Goal: Browse casually: Explore the website without a specific task or goal

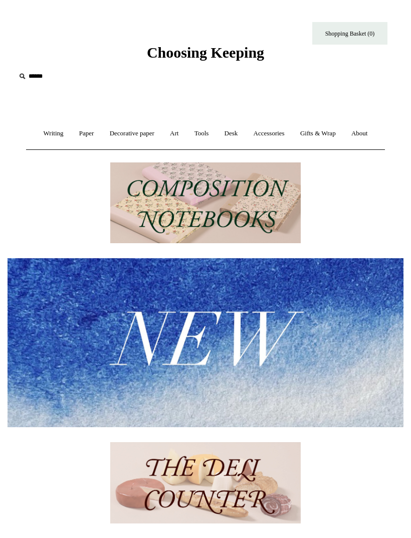
click at [49, 137] on link "Writing +" at bounding box center [54, 133] width 34 height 27
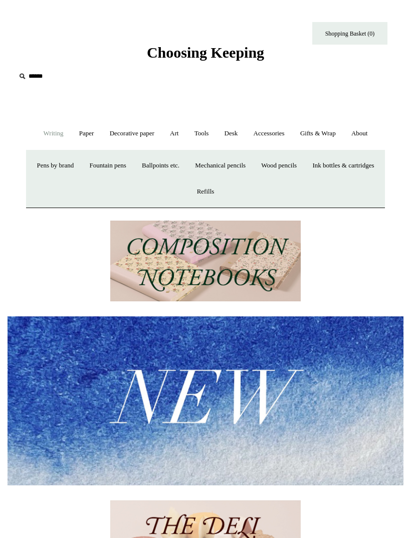
click at [133, 169] on link "Fountain pens +" at bounding box center [107, 165] width 51 height 27
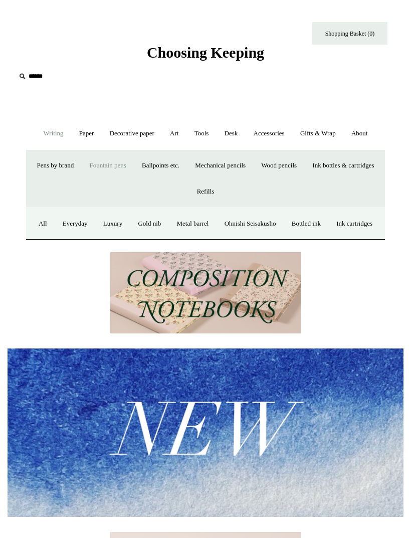
click at [216, 225] on link "Metal barrel" at bounding box center [193, 224] width 46 height 27
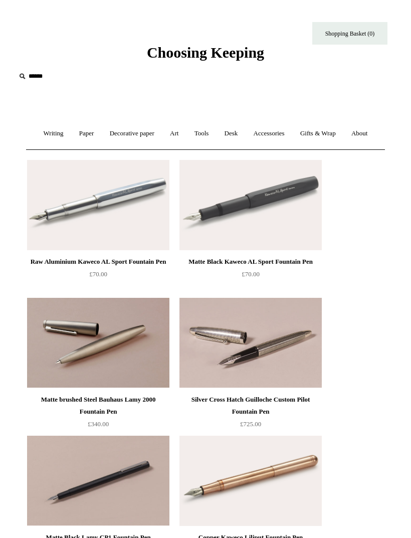
click at [52, 135] on link "Writing +" at bounding box center [54, 133] width 34 height 27
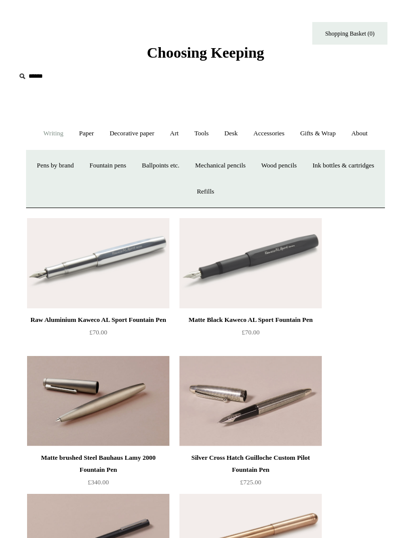
click at [305, 179] on link "Ink bottles & cartridges +" at bounding box center [343, 165] width 76 height 27
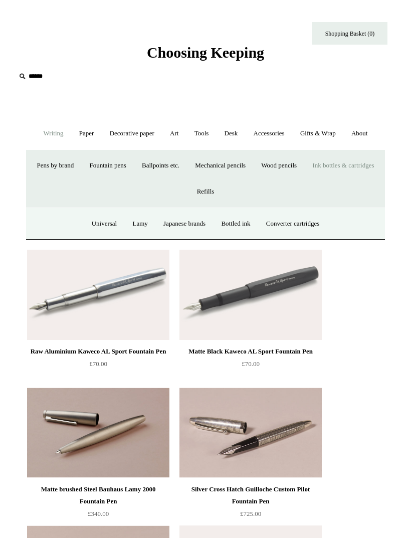
click at [305, 179] on link "Ink bottles & cartridges -" at bounding box center [343, 165] width 76 height 27
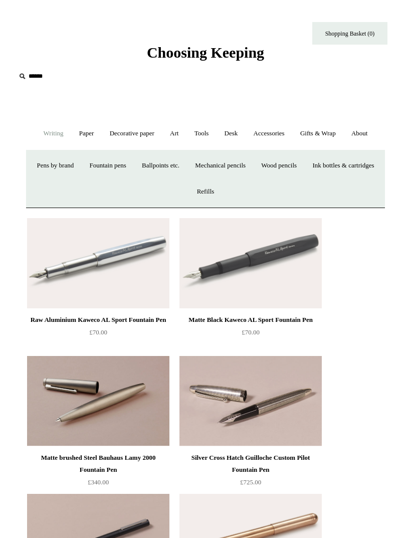
click at [305, 179] on link "Ink bottles & cartridges +" at bounding box center [343, 165] width 76 height 27
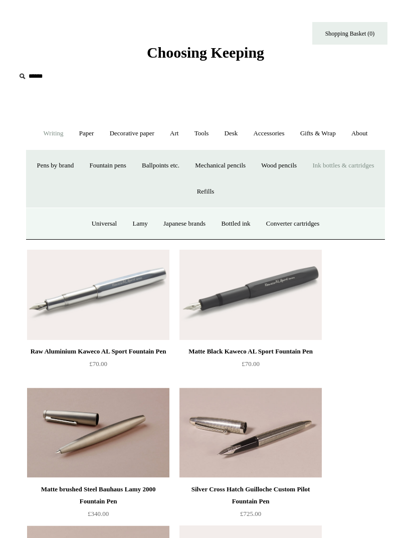
click at [188, 221] on link "Japanese brands" at bounding box center [184, 224] width 56 height 27
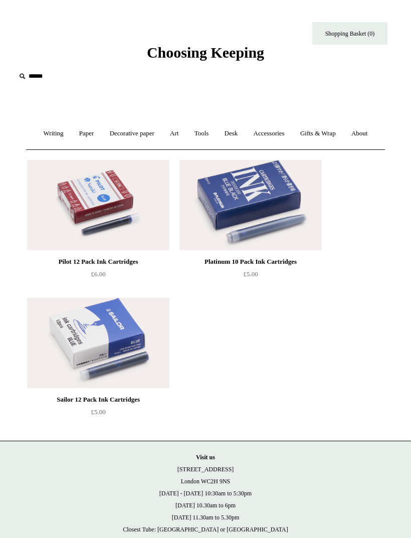
click at [131, 141] on link "Decorative paper +" at bounding box center [132, 133] width 59 height 27
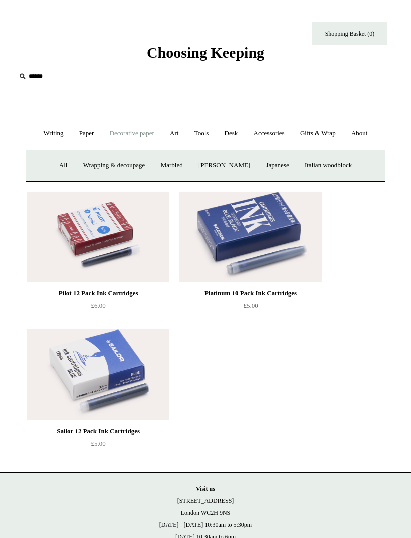
click at [52, 133] on link "Writing +" at bounding box center [54, 133] width 34 height 27
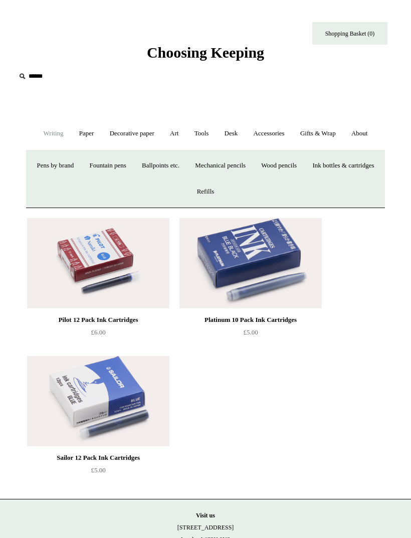
click at [133, 174] on link "Fountain pens +" at bounding box center [107, 165] width 51 height 27
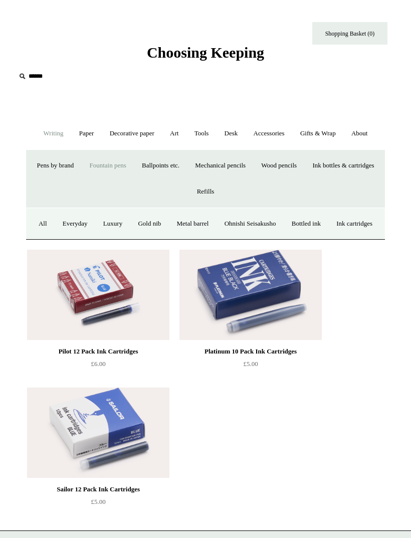
click at [54, 225] on link "All" at bounding box center [43, 224] width 23 height 27
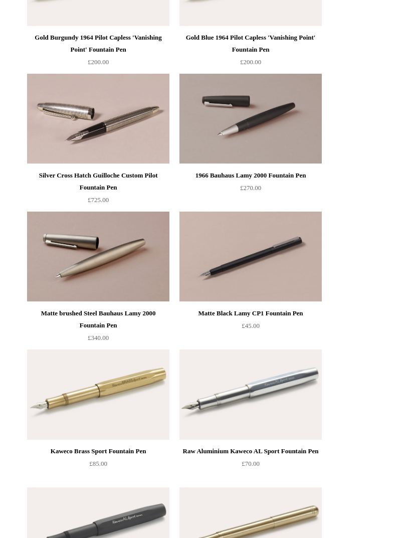
scroll to position [2027, 0]
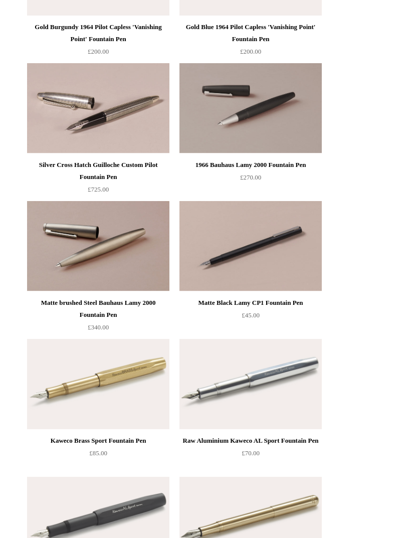
click at [290, 398] on img at bounding box center [251, 384] width 142 height 90
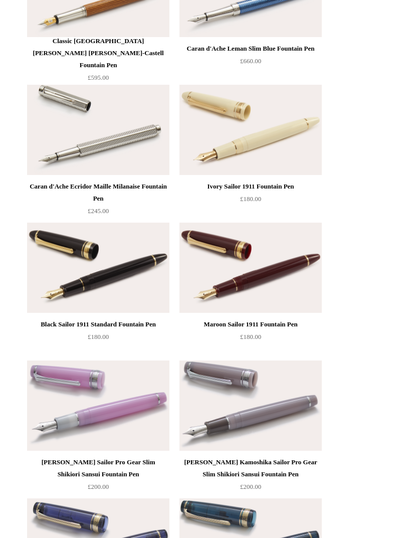
scroll to position [6964, 0]
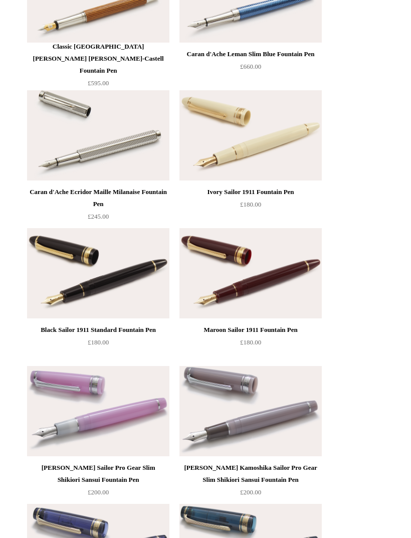
click at [107, 135] on img at bounding box center [98, 135] width 142 height 90
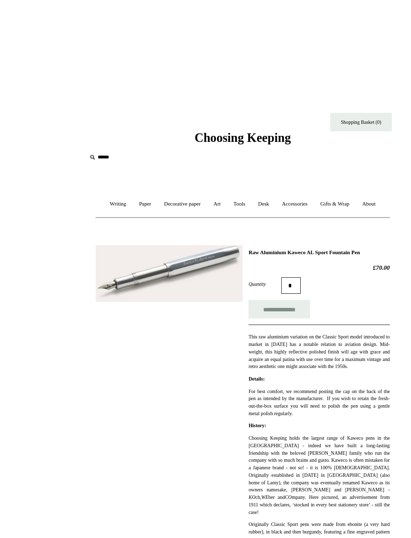
scroll to position [2, 0]
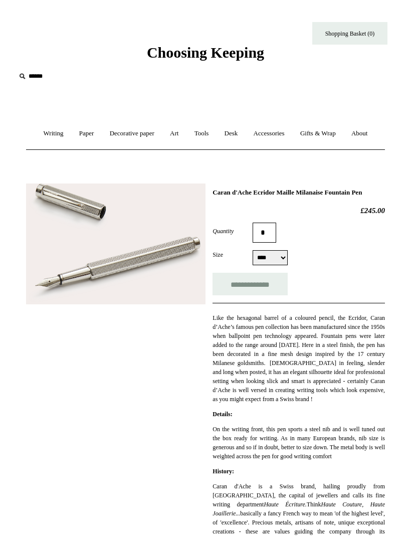
click at [83, 136] on link "Paper +" at bounding box center [86, 133] width 29 height 27
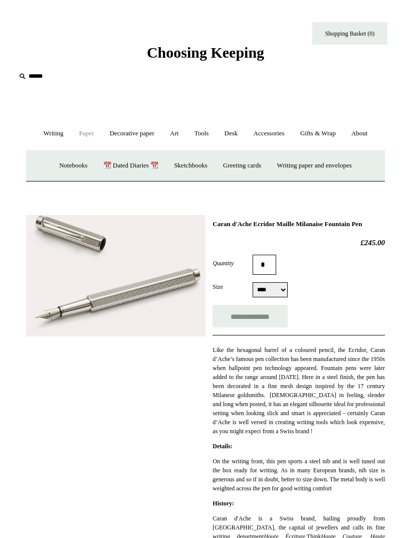
click at [53, 171] on link "Notebooks +" at bounding box center [73, 165] width 42 height 27
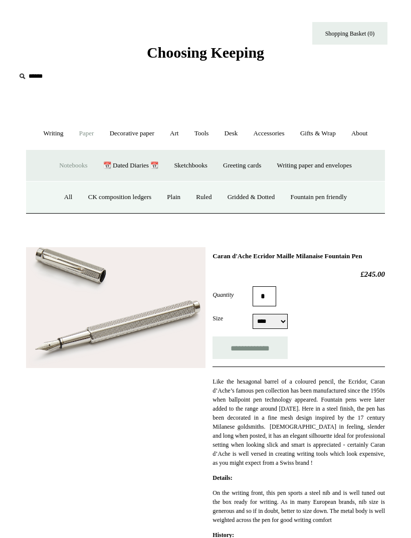
click at [57, 196] on link "All" at bounding box center [68, 197] width 23 height 27
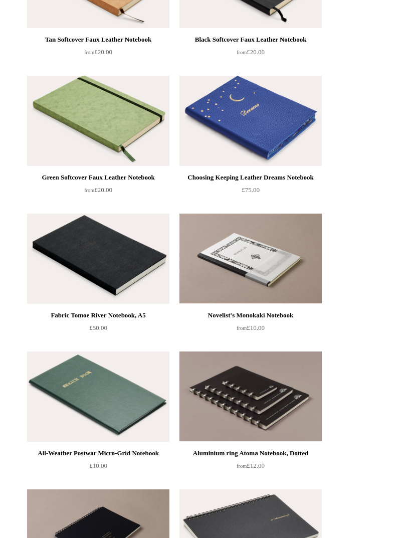
scroll to position [4635, 0]
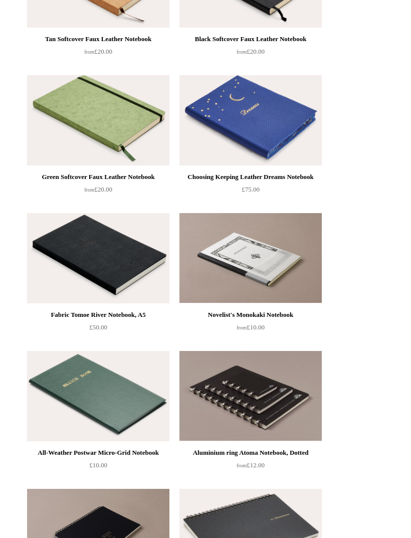
click at [299, 412] on img at bounding box center [251, 396] width 142 height 90
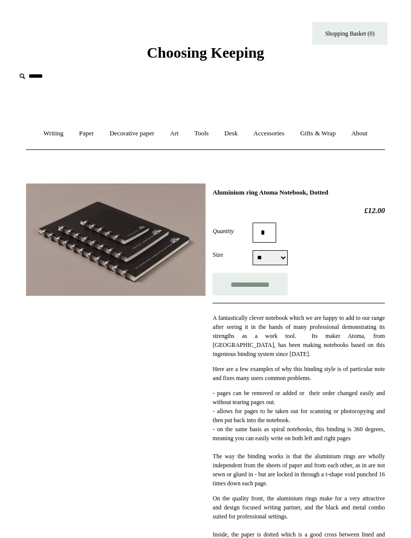
click at [279, 261] on select "** ** **" at bounding box center [270, 257] width 35 height 15
click at [260, 291] on input "**********" at bounding box center [250, 284] width 75 height 23
type input "**********"
click at [282, 262] on select "** ** **" at bounding box center [270, 257] width 35 height 15
select select "**"
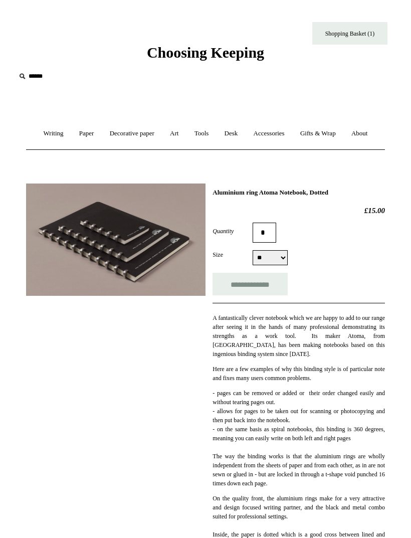
click at [259, 287] on input "**********" at bounding box center [250, 284] width 75 height 23
type input "**********"
click at [278, 261] on select "** ** **" at bounding box center [270, 257] width 35 height 15
select select "**"
click at [256, 290] on input "**********" at bounding box center [250, 284] width 75 height 23
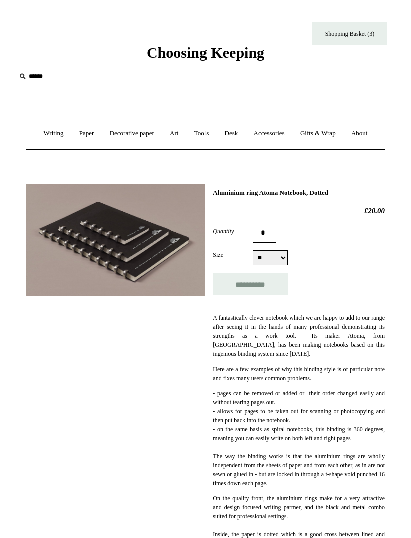
type input "**********"
click at [139, 138] on link "Decorative paper +" at bounding box center [132, 133] width 59 height 27
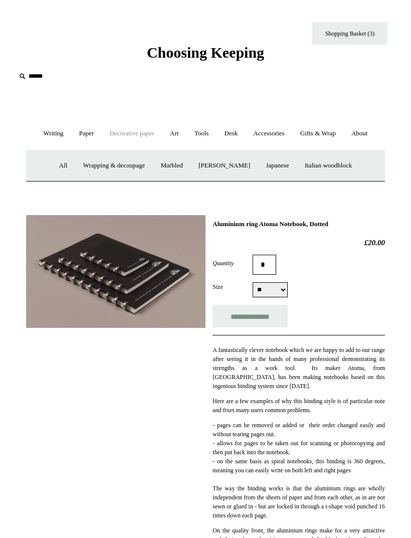
click at [56, 167] on link "All" at bounding box center [63, 165] width 23 height 27
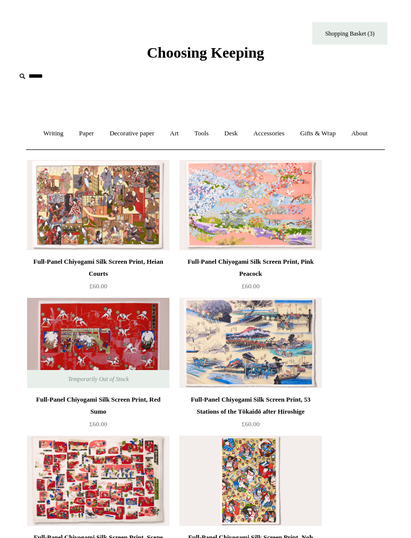
click at [207, 139] on link "Tools +" at bounding box center [202, 133] width 29 height 27
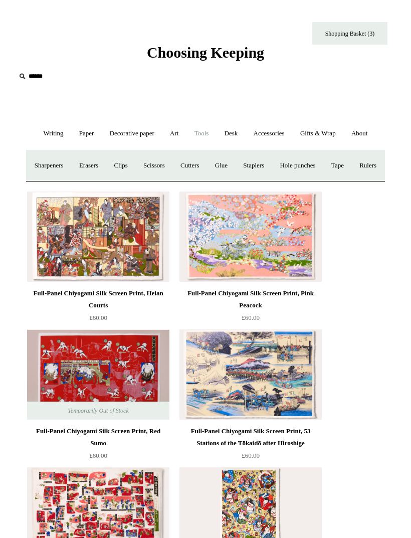
click at [283, 131] on link "Accessories +" at bounding box center [269, 133] width 45 height 27
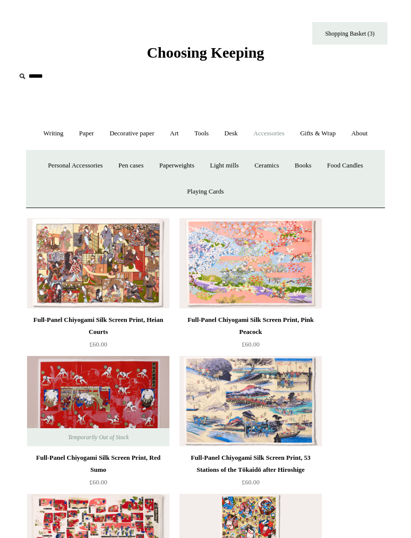
click at [49, 137] on link "Writing +" at bounding box center [54, 133] width 34 height 27
click at [229, 137] on link "Desk +" at bounding box center [232, 133] width 28 height 27
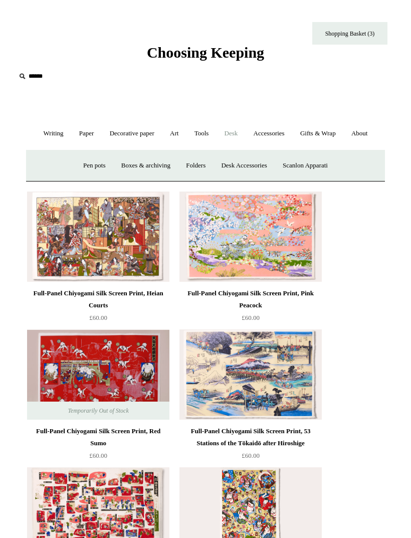
click at [253, 171] on link "Desk Accessories" at bounding box center [244, 165] width 60 height 27
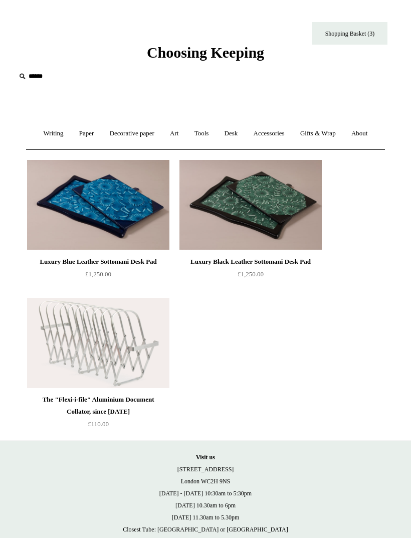
click at [336, 137] on link "Gifts & Wrap +" at bounding box center [318, 133] width 50 height 27
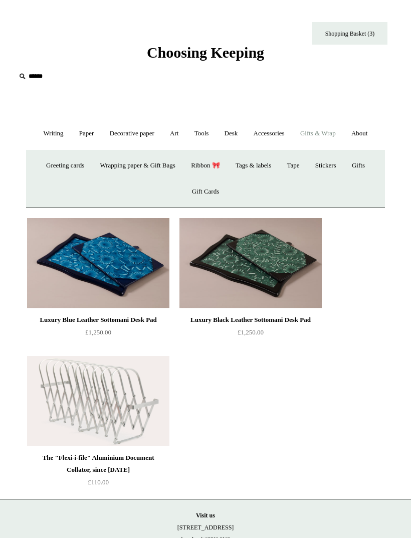
click at [216, 169] on link "Ribbon 🎀" at bounding box center [205, 165] width 43 height 27
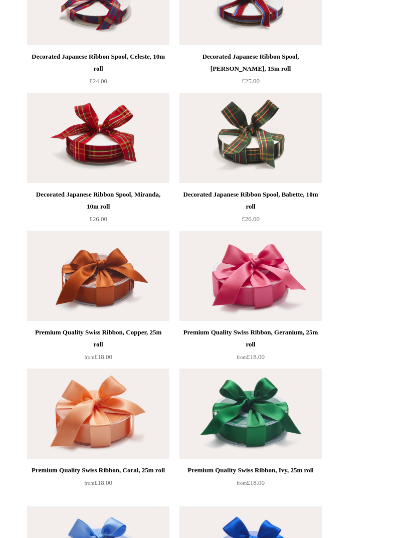
scroll to position [1032, 0]
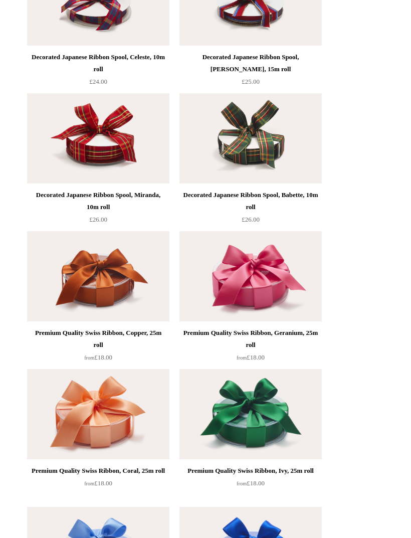
click at [269, 423] on img at bounding box center [251, 414] width 142 height 90
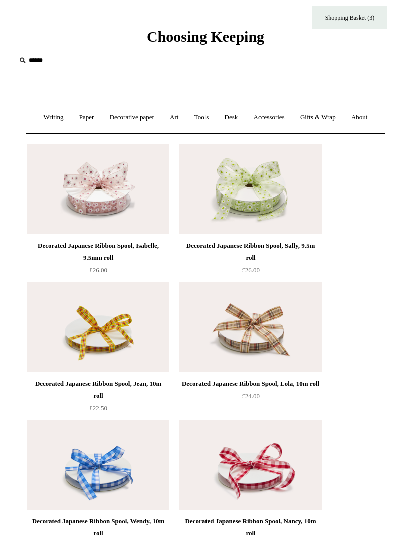
scroll to position [0, 0]
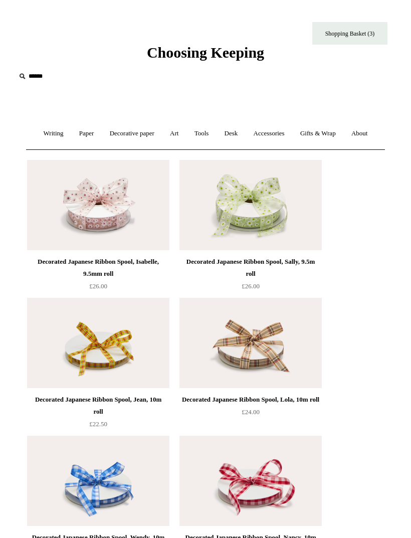
click at [335, 134] on link "Gifts & Wrap +" at bounding box center [318, 133] width 50 height 27
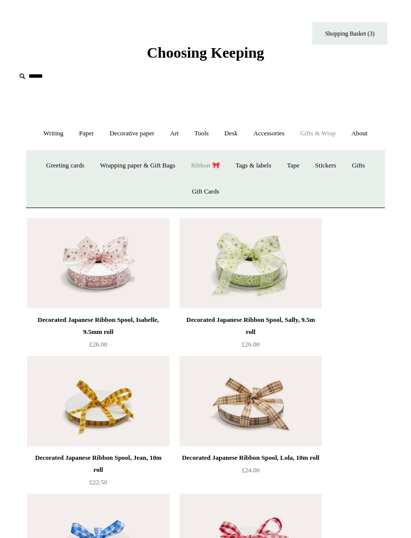
click at [261, 167] on link "Tags & labels" at bounding box center [254, 165] width 50 height 27
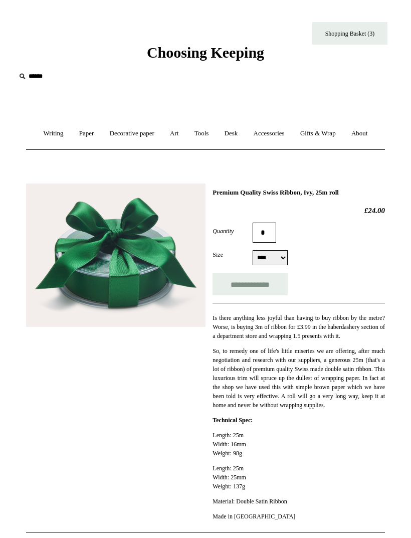
click at [274, 260] on select "**** ****" at bounding box center [270, 257] width 35 height 15
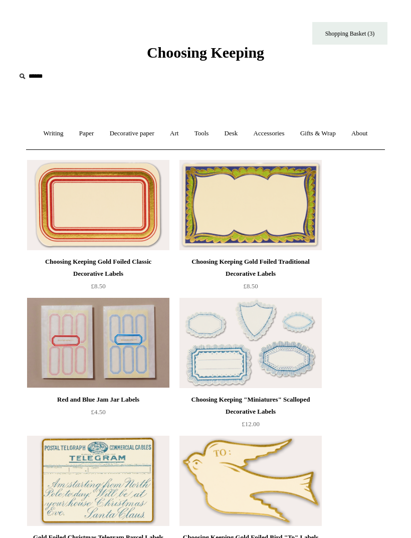
click at [332, 132] on link "Gifts & Wrap +" at bounding box center [318, 133] width 50 height 27
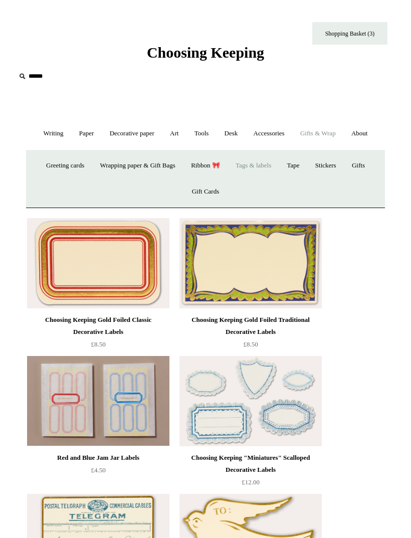
click at [306, 167] on link "Tape" at bounding box center [293, 165] width 27 height 27
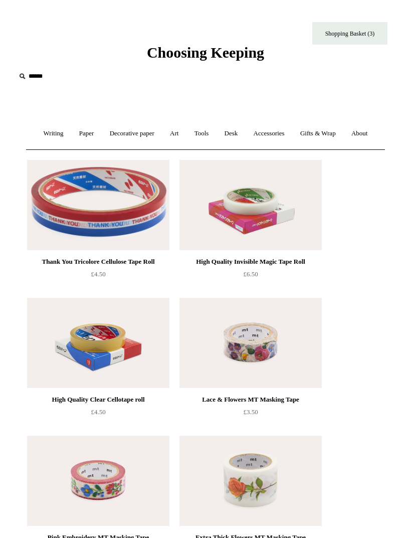
click at [328, 132] on link "Gifts & Wrap +" at bounding box center [318, 133] width 50 height 27
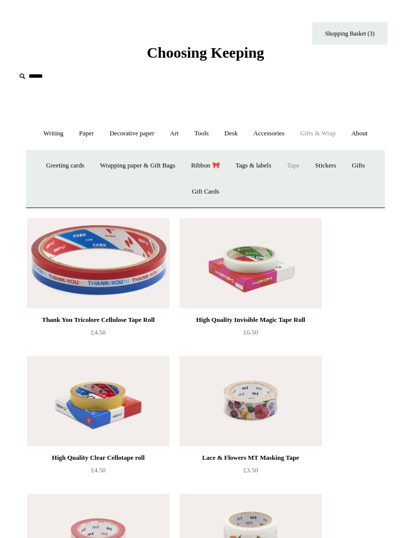
click at [335, 167] on link "Stickers" at bounding box center [325, 165] width 35 height 27
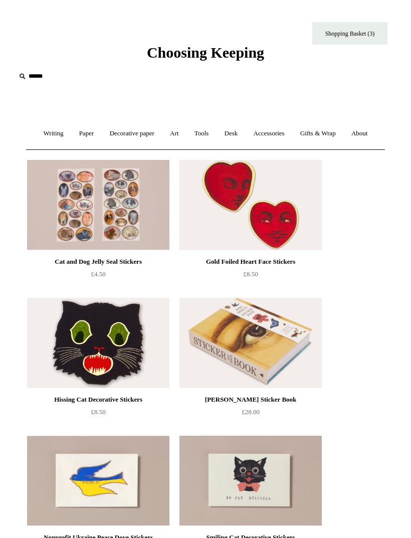
click at [325, 136] on link "Gifts & Wrap +" at bounding box center [318, 133] width 50 height 27
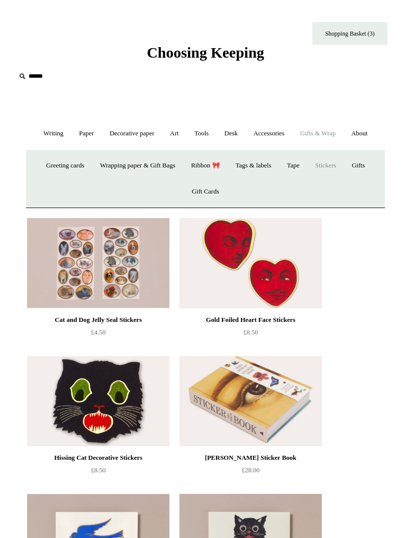
click at [372, 167] on link "Gifts +" at bounding box center [358, 165] width 27 height 27
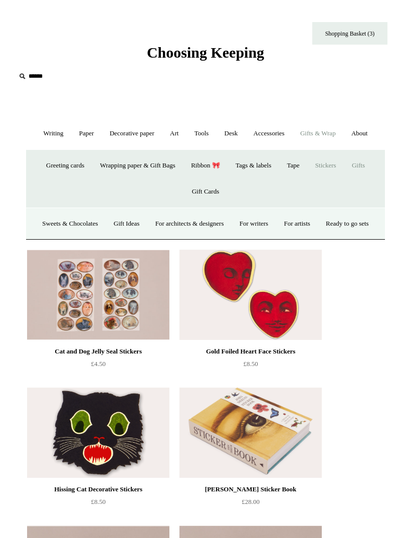
click at [319, 237] on link "Ready to go sets" at bounding box center [347, 224] width 57 height 27
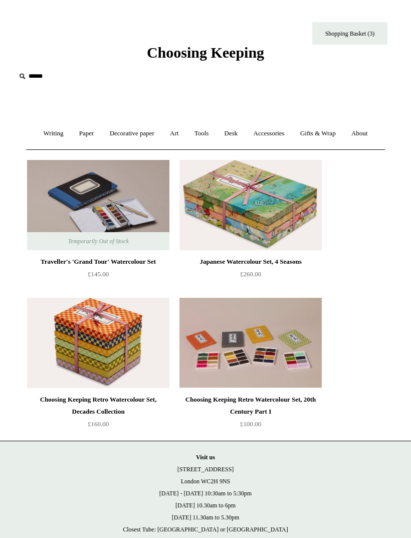
click at [370, 138] on link "About +" at bounding box center [359, 133] width 31 height 27
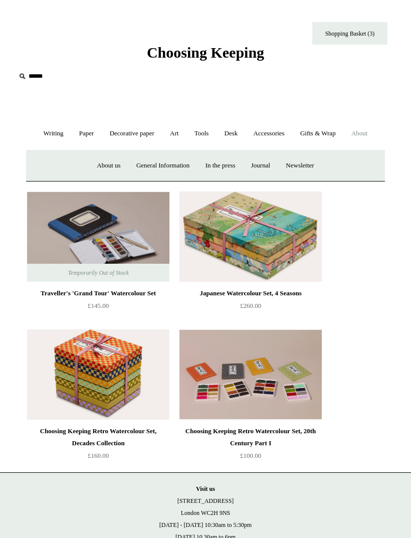
click at [324, 138] on link "Gifts & Wrap +" at bounding box center [318, 133] width 50 height 27
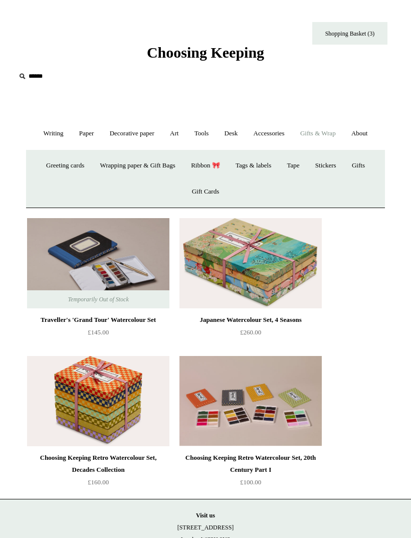
click at [364, 167] on link "Gifts +" at bounding box center [358, 165] width 27 height 27
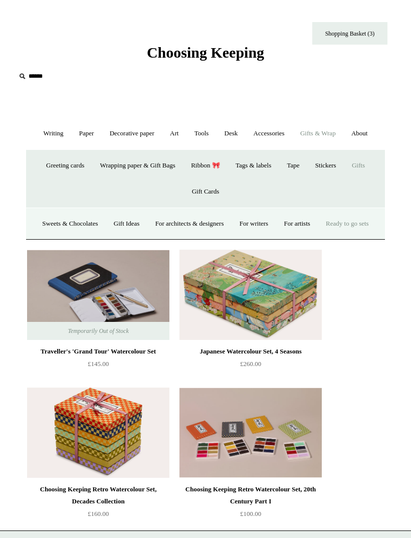
click at [147, 223] on link "Gift Ideas" at bounding box center [127, 224] width 40 height 27
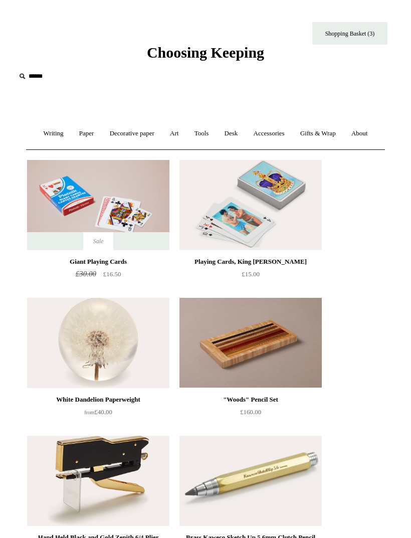
click at [331, 135] on link "Gifts & Wrap +" at bounding box center [318, 133] width 50 height 27
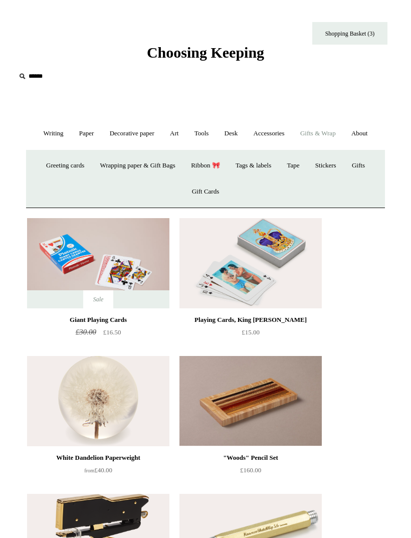
click at [153, 166] on link "Wrapping paper & Gift Bags" at bounding box center [137, 165] width 89 height 27
